Goal: Task Accomplishment & Management: Complete application form

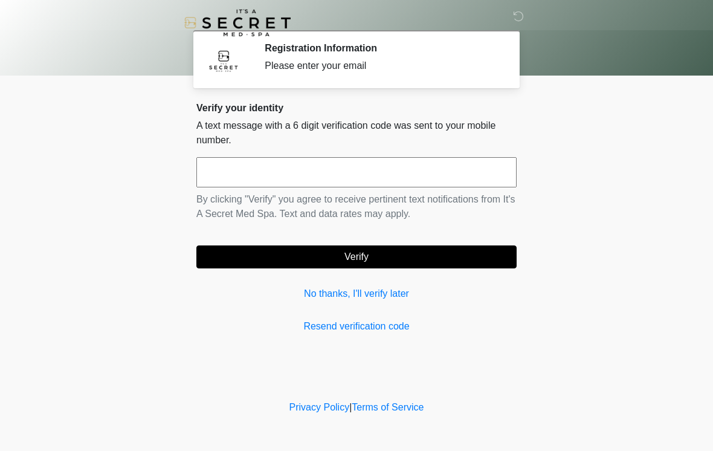
click at [345, 178] on input "text" at bounding box center [356, 172] width 320 height 30
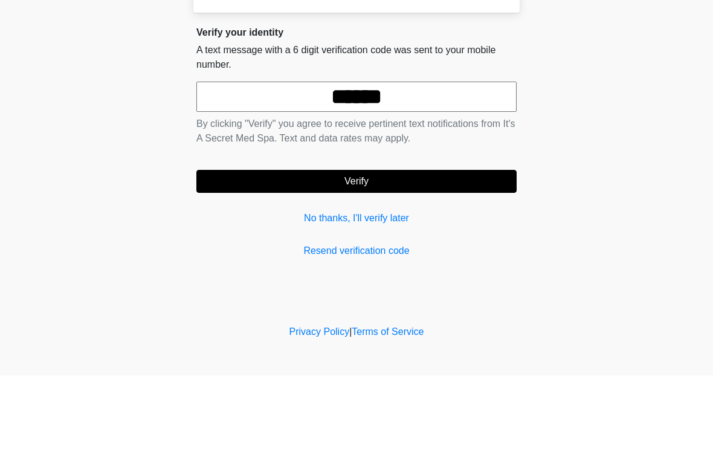
type input "******"
click at [286, 245] on button "Verify" at bounding box center [356, 256] width 320 height 23
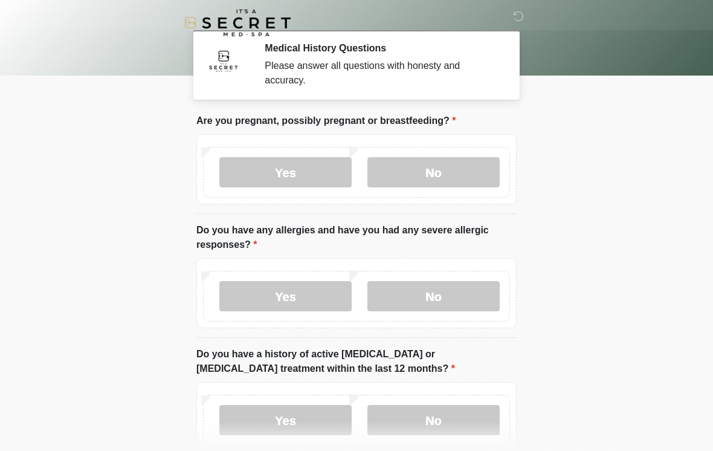
click at [431, 163] on label "No" at bounding box center [433, 172] width 132 height 30
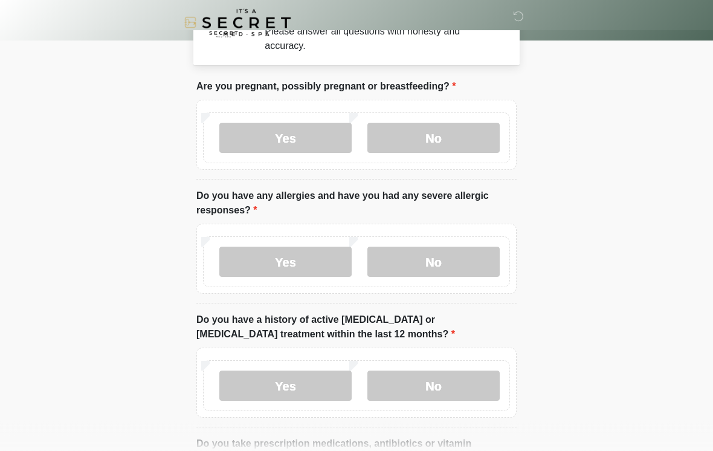
scroll to position [36, 0]
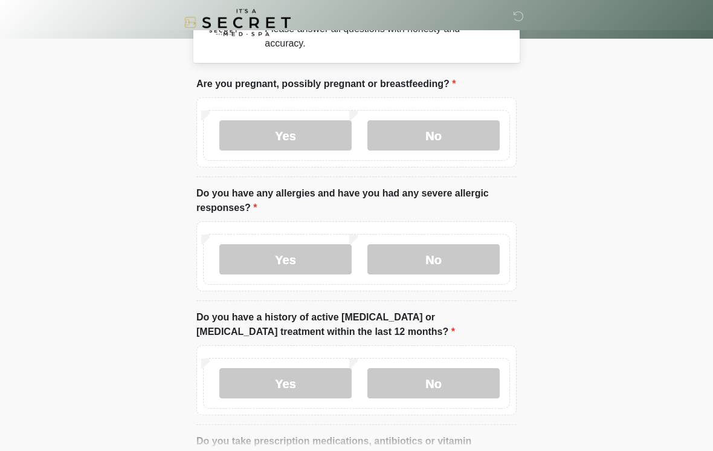
click at [274, 272] on label "Yes" at bounding box center [285, 260] width 132 height 30
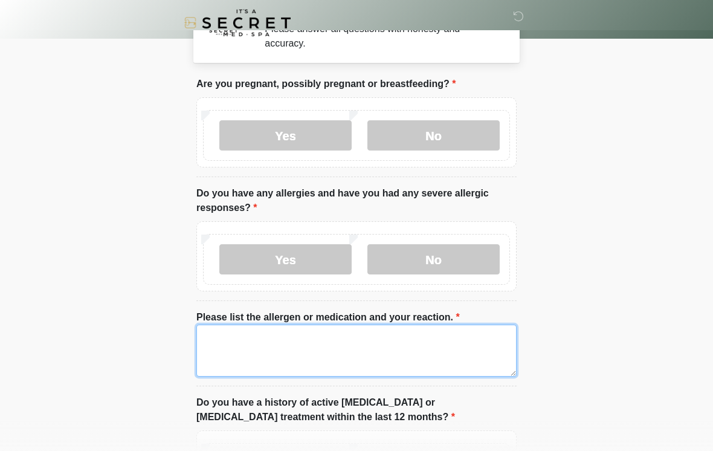
click at [285, 356] on textarea "Please list the allergen or medication and your reaction." at bounding box center [356, 350] width 320 height 52
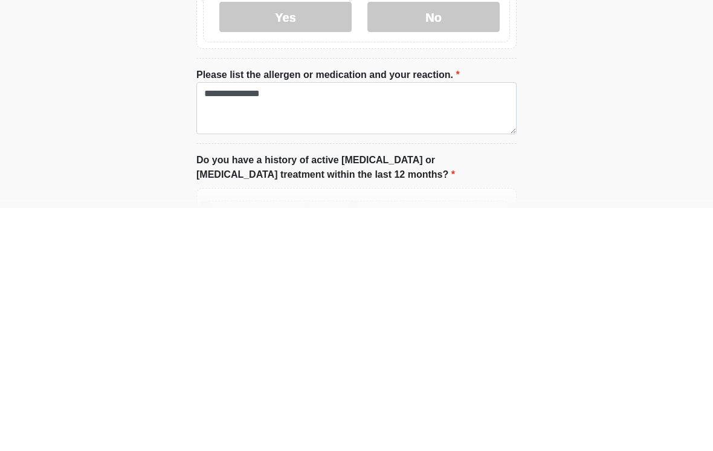
scroll to position [280, 0]
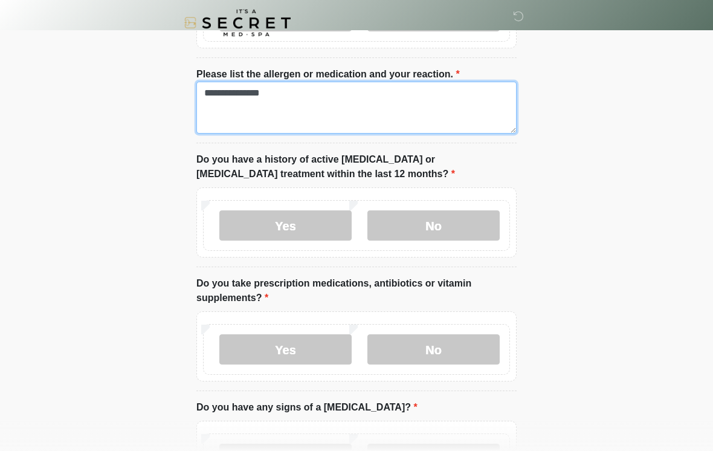
type textarea "**********"
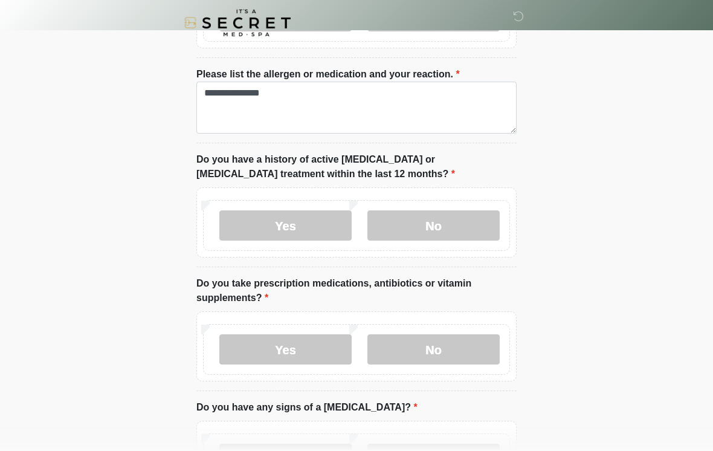
click at [445, 217] on label "No" at bounding box center [433, 225] width 132 height 30
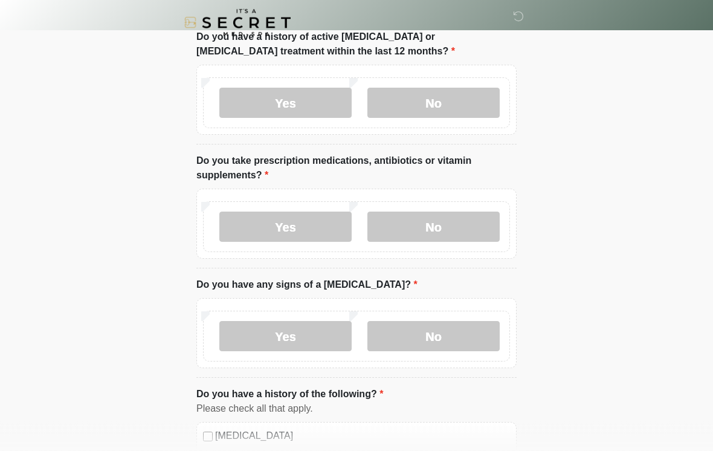
scroll to position [411, 0]
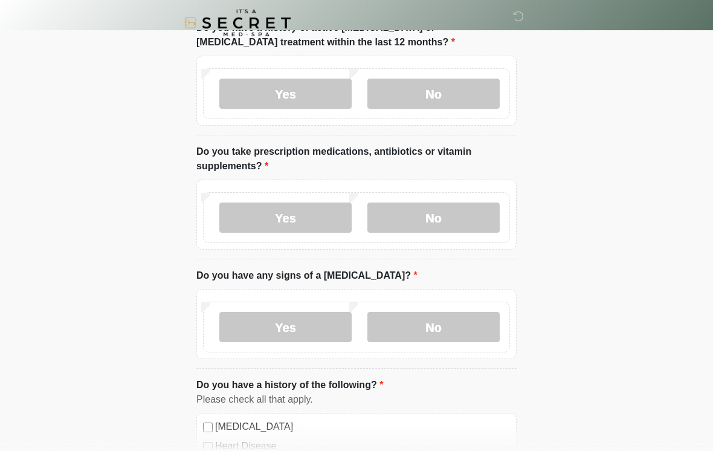
click at [278, 227] on label "Yes" at bounding box center [285, 217] width 132 height 30
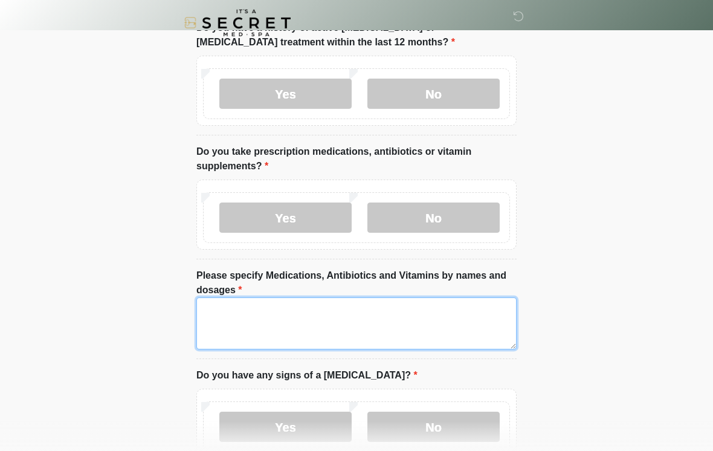
click at [291, 330] on textarea "Please specify Medications, Antibiotics and Vitamins by names and dosages" at bounding box center [356, 323] width 320 height 52
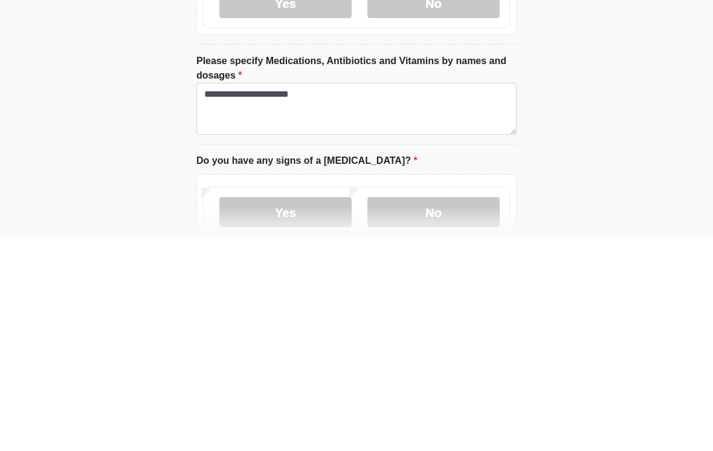
scroll to position [626, 0]
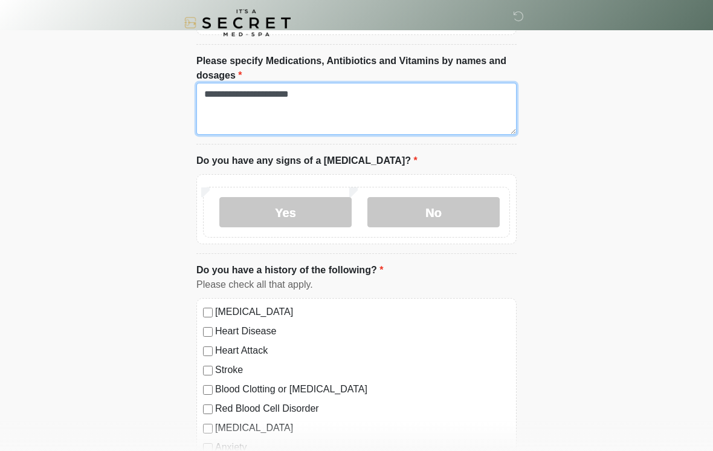
type textarea "**********"
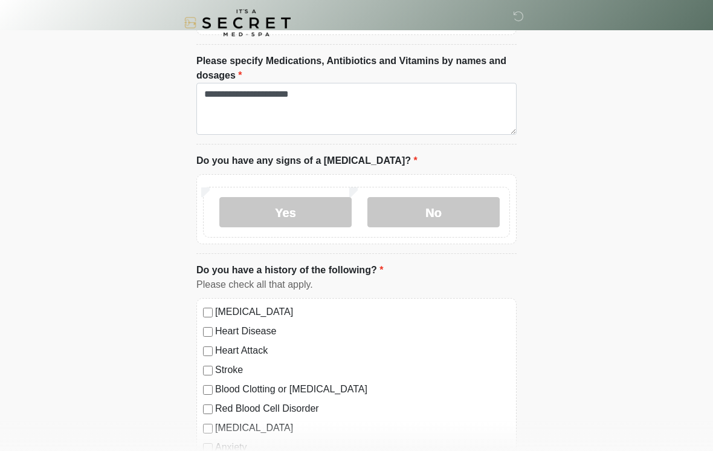
click at [438, 213] on label "No" at bounding box center [433, 212] width 132 height 30
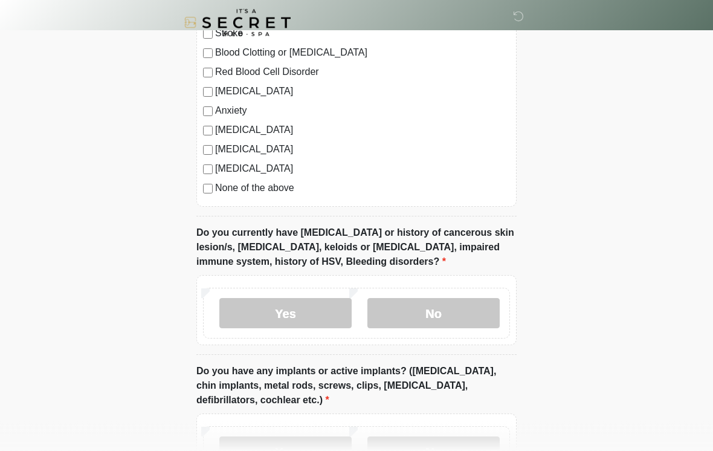
scroll to position [963, 0]
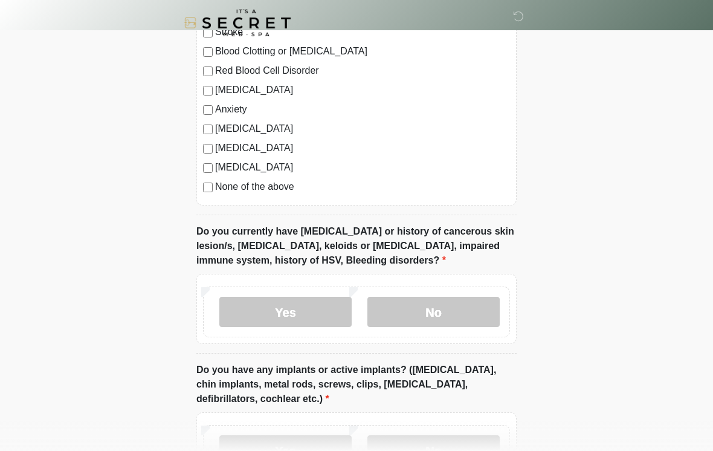
click at [462, 305] on label "No" at bounding box center [433, 312] width 132 height 30
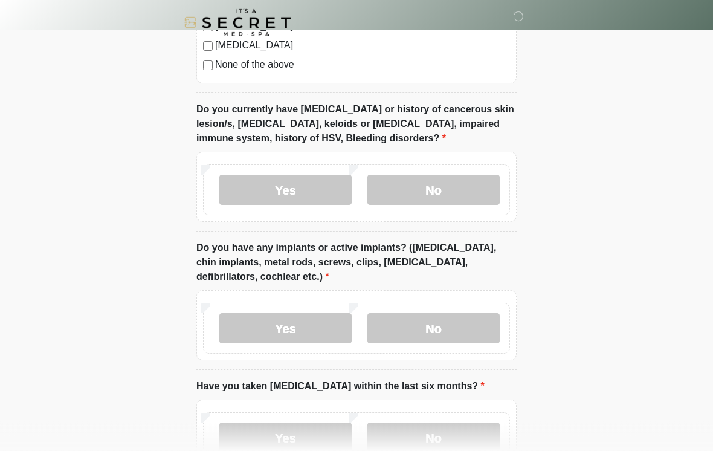
scroll to position [1086, 0]
click at [461, 312] on label "No" at bounding box center [433, 327] width 132 height 30
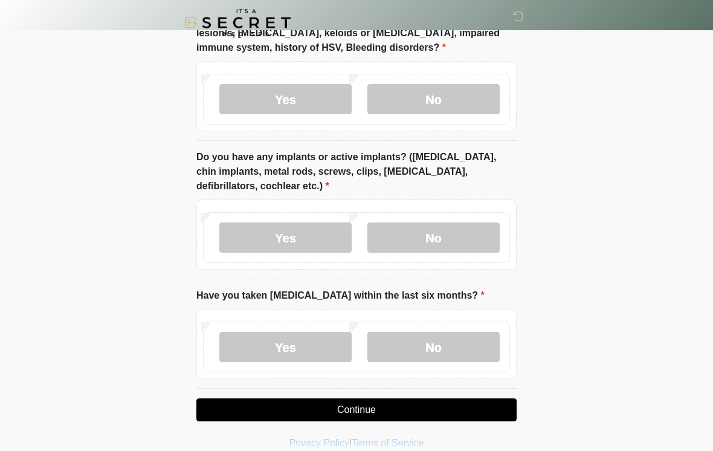
scroll to position [1190, 0]
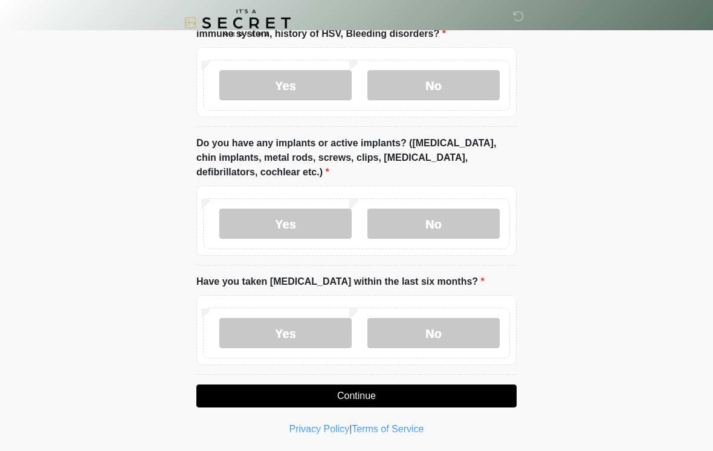
click at [449, 335] on label "No" at bounding box center [433, 333] width 132 height 30
click at [416, 393] on button "Continue" at bounding box center [356, 395] width 320 height 23
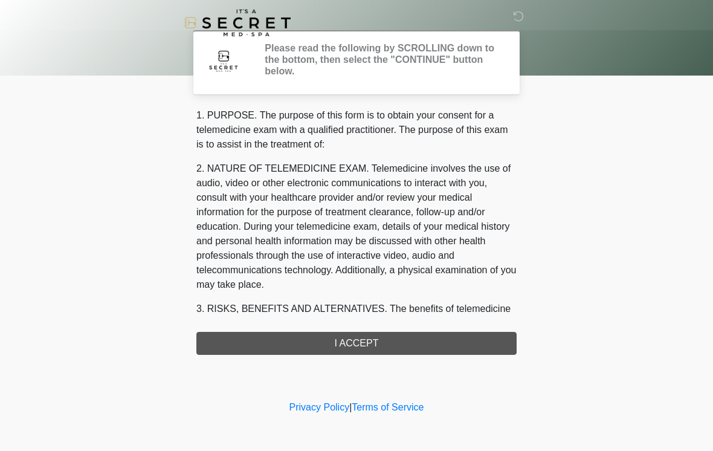
scroll to position [0, 0]
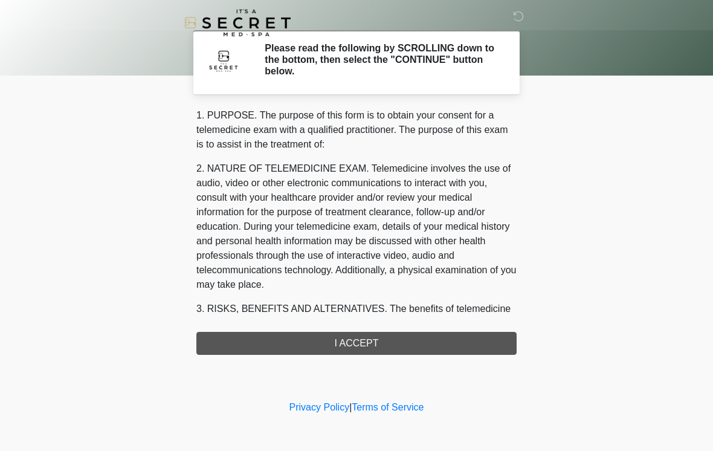
click at [402, 347] on div "1. PURPOSE. The purpose of this form is to obtain your consent for a telemedici…" at bounding box center [356, 231] width 320 height 246
click at [353, 333] on div "1. PURPOSE. The purpose of this form is to obtain your consent for a telemedici…" at bounding box center [356, 231] width 320 height 246
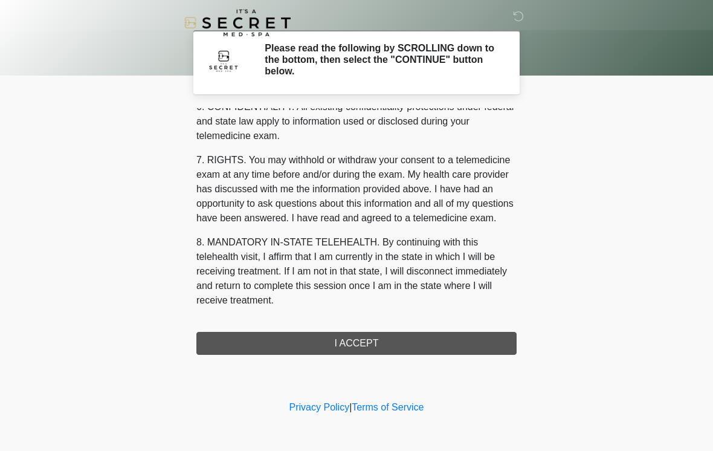
scroll to position [492, 0]
click at [339, 346] on button "I ACCEPT" at bounding box center [356, 343] width 320 height 23
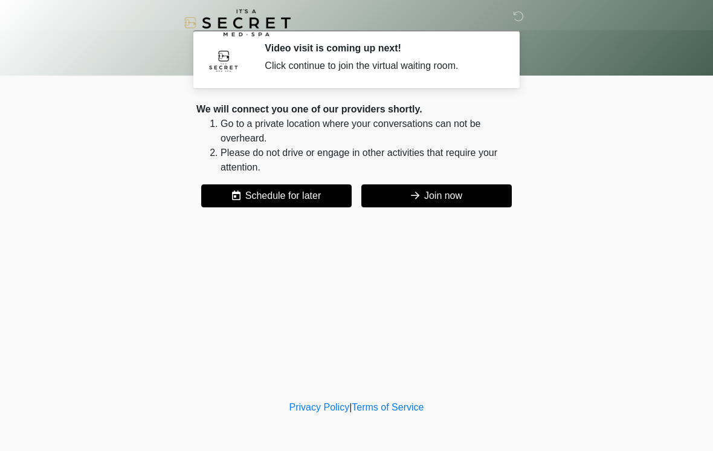
click at [415, 197] on icon at bounding box center [415, 195] width 8 height 10
